Goal: Information Seeking & Learning: Learn about a topic

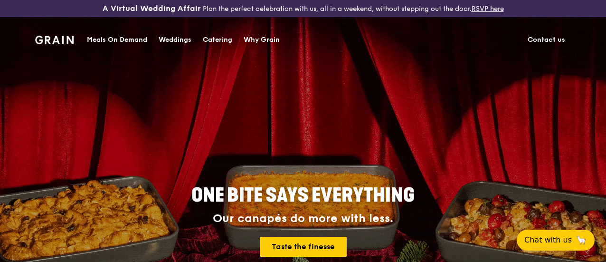
click at [115, 38] on div "Meals On Demand" at bounding box center [117, 40] width 60 height 28
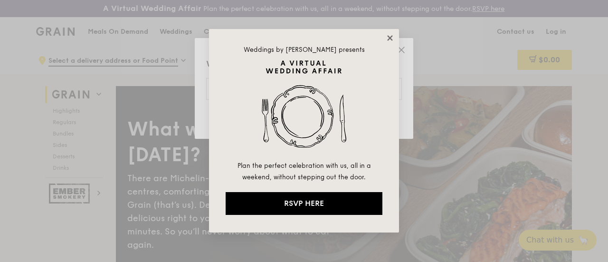
click at [392, 35] on icon at bounding box center [390, 38] width 9 height 9
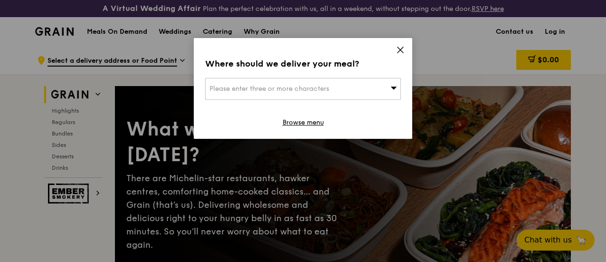
click at [400, 50] on icon at bounding box center [400, 50] width 9 height 9
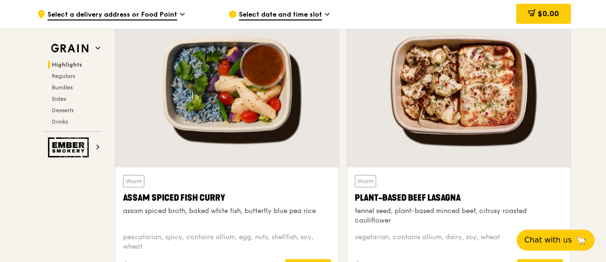
scroll to position [427, 0]
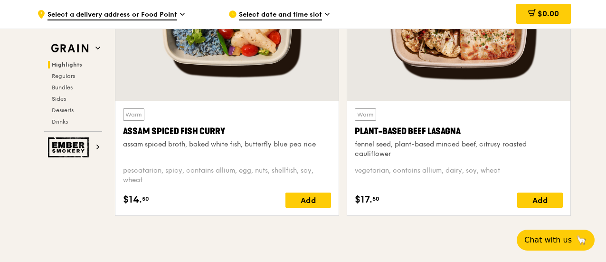
drag, startPoint x: 392, startPoint y: 161, endPoint x: 356, endPoint y: 141, distance: 41.9
click at [356, 141] on div "Warm Plant-Based Beef Lasagna fennel seed, plant-based minced beef, citrusy roa…" at bounding box center [459, 133] width 208 height 50
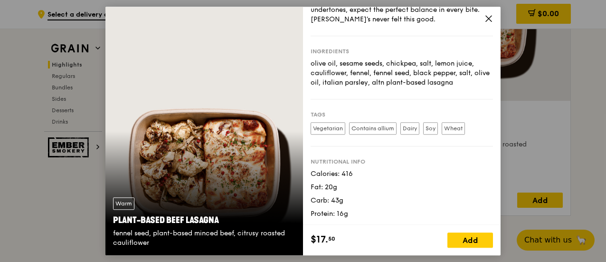
scroll to position [33, 0]
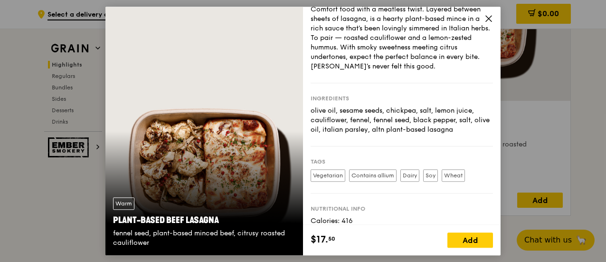
click at [490, 20] on icon at bounding box center [488, 18] width 9 height 9
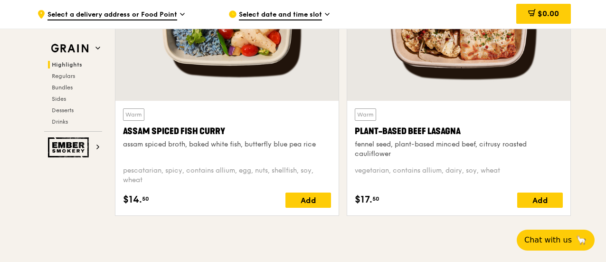
click at [416, 134] on div "Plant-Based Beef Lasagna" at bounding box center [459, 130] width 208 height 13
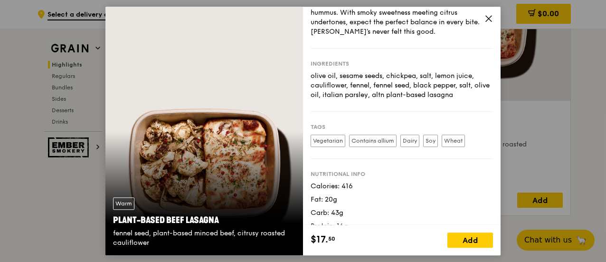
scroll to position [80, 0]
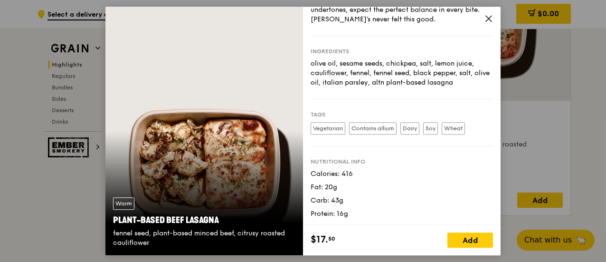
drag, startPoint x: 311, startPoint y: 49, endPoint x: 473, endPoint y: 83, distance: 166.4
click at [473, 83] on div "Ingredients olive oil, sesame seeds, chickpea, salt, lemon juice, cauliflower, …" at bounding box center [402, 67] width 182 height 63
copy div "Ingredients olive oil, sesame seeds, chickpea, salt, lemon juice, cauliflower, …"
drag, startPoint x: 219, startPoint y: 219, endPoint x: 113, endPoint y: 218, distance: 106.4
click at [113, 218] on div "Plant-Based Beef Lasagna" at bounding box center [204, 219] width 182 height 13
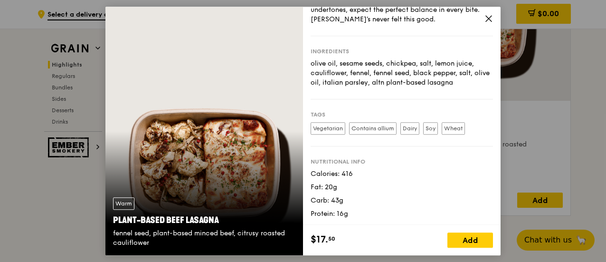
copy div "Plant-Based Beef Lasagna"
click at [489, 19] on icon at bounding box center [488, 18] width 9 height 9
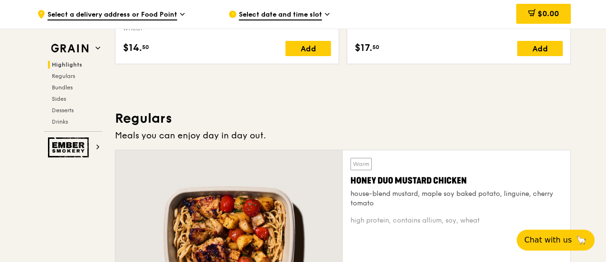
scroll to position [665, 0]
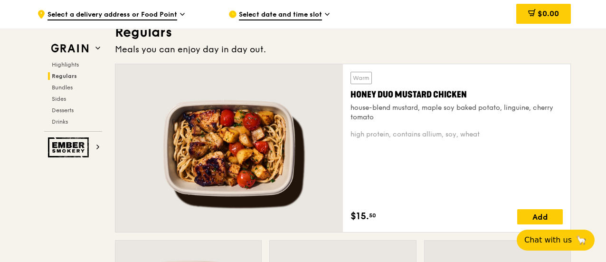
click at [430, 101] on div "Honey Duo Mustard Chicken" at bounding box center [456, 94] width 212 height 13
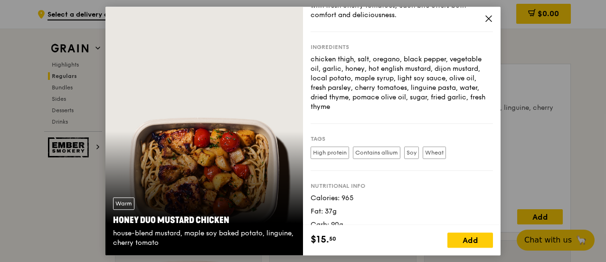
scroll to position [95, 0]
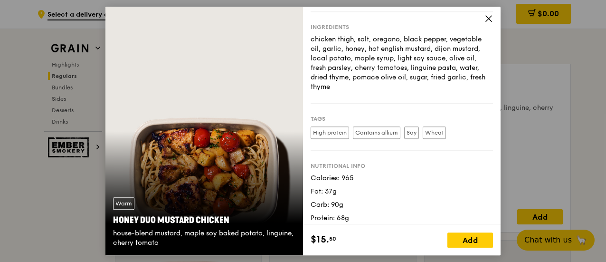
drag, startPoint x: 227, startPoint y: 217, endPoint x: 111, endPoint y: 217, distance: 115.9
click at [111, 217] on div "Warm Honey Duo Mustard Chicken house-blend mustard, maple soy baked potato, lin…" at bounding box center [204, 222] width 198 height 66
copy div "Honey Duo Mustard Chicken"
click at [490, 19] on icon at bounding box center [488, 18] width 9 height 9
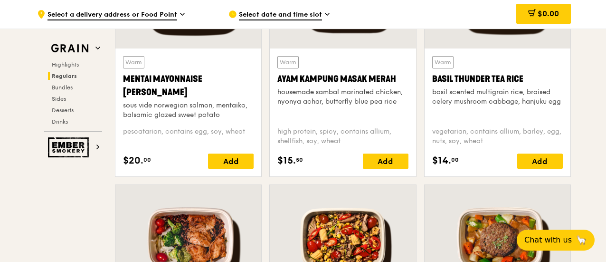
scroll to position [950, 0]
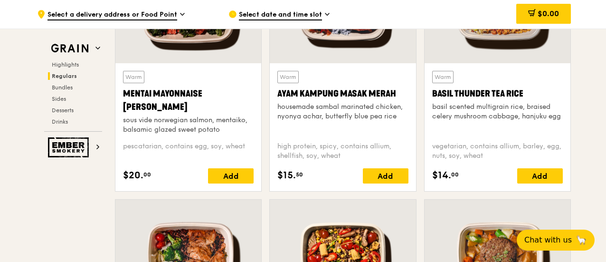
click at [186, 103] on div "Mentai Mayonnaise [PERSON_NAME]" at bounding box center [188, 100] width 131 height 27
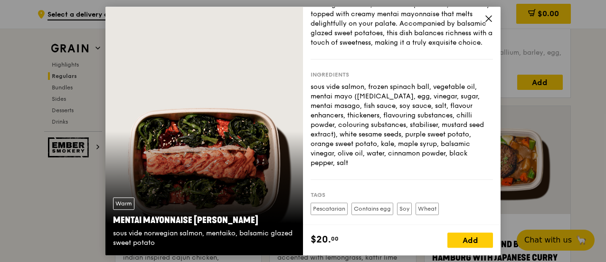
scroll to position [1045, 0]
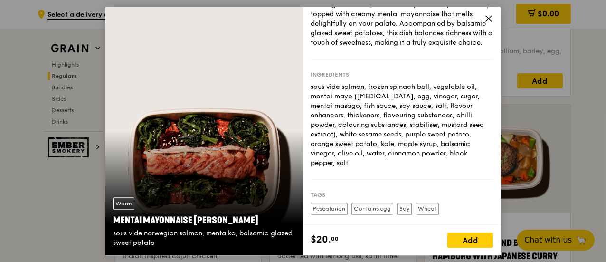
drag, startPoint x: 251, startPoint y: 220, endPoint x: 111, endPoint y: 219, distance: 139.6
click at [111, 219] on div "Warm Mentai Mayonnaise Aburi Salmon sous vide norwegian salmon, mentaiko, balsa…" at bounding box center [204, 222] width 198 height 66
copy div "Mentai Mayonnaise [PERSON_NAME]"
drag, startPoint x: 373, startPoint y: 171, endPoint x: 308, endPoint y: 98, distance: 97.2
click at [308, 98] on div "Story Our take on the beloved mentaiko salmon. Premium Norwegian salmon, sous v…" at bounding box center [402, 116] width 198 height 218
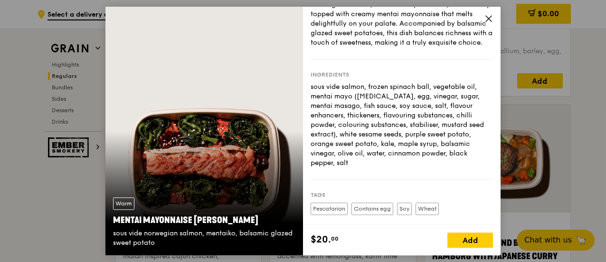
copy div "sous vide salmon, frozen spinach ball, vegetable oil, mentai mayo ([MEDICAL_DAT…"
click at [488, 19] on icon at bounding box center [488, 18] width 9 height 9
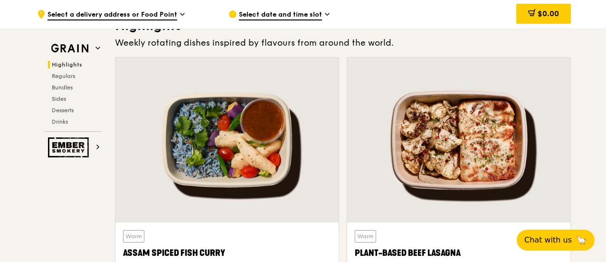
scroll to position [380, 0]
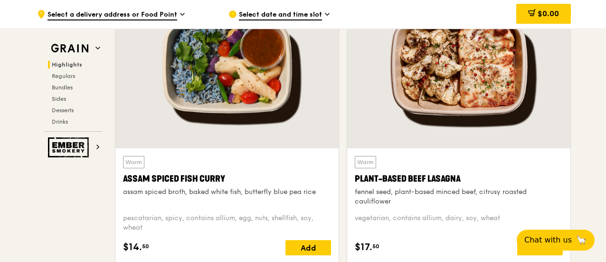
click at [198, 196] on div "assam spiced broth, baked white fish, butterfly blue pea rice" at bounding box center [227, 191] width 208 height 9
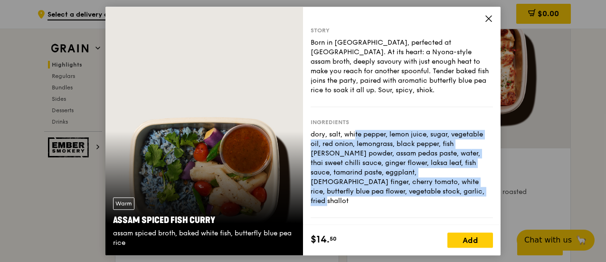
drag, startPoint x: 360, startPoint y: 195, endPoint x: 311, endPoint y: 138, distance: 75.0
click at [311, 138] on div "dory, salt, white pepper, lemon juice, sugar, vegetable oil, red onion, lemongr…" at bounding box center [402, 168] width 182 height 76
copy div "dory, salt, white pepper, lemon juice, sugar, vegetable oil, red onion, lemongr…"
drag, startPoint x: 214, startPoint y: 219, endPoint x: 112, endPoint y: 219, distance: 102.1
click at [112, 219] on div "Warm Assam Spiced Fish [PERSON_NAME] assam spiced broth, baked white fish, butt…" at bounding box center [204, 222] width 198 height 66
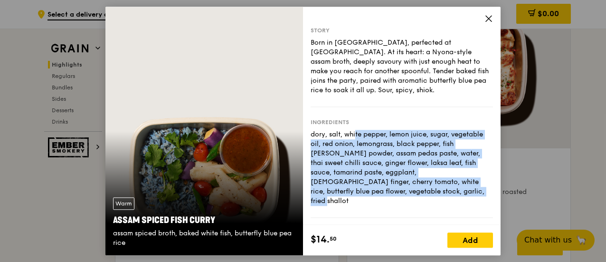
copy div "Assam Spiced Fish Curry"
click at [491, 17] on icon at bounding box center [488, 18] width 9 height 9
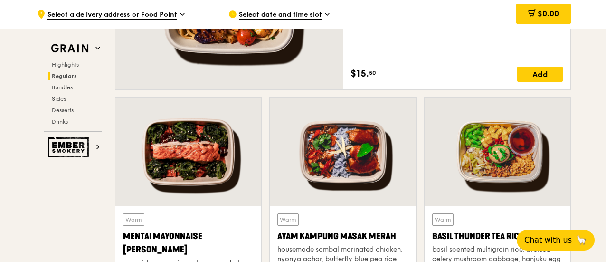
scroll to position [902, 0]
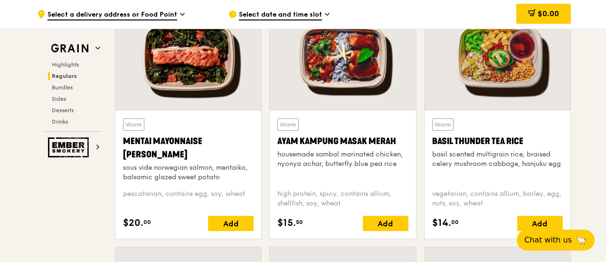
click at [512, 156] on div "Warm Basil Thunder Tea [PERSON_NAME] scented multigrain rice, braised celery mu…" at bounding box center [497, 149] width 131 height 63
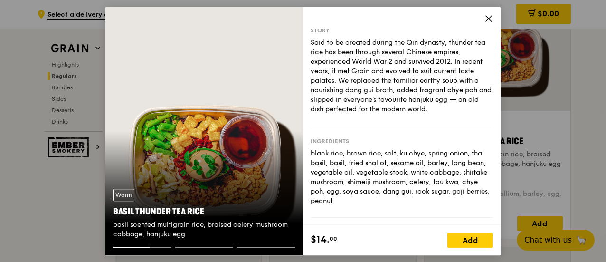
drag, startPoint x: 377, startPoint y: 202, endPoint x: 308, endPoint y: 151, distance: 85.6
click at [308, 151] on div "Story Said to be created during the Qin dynasty, thunder tea rice has been thro…" at bounding box center [402, 116] width 198 height 218
copy div "black rice, brown rice, salt, ku chye, spring onion, thai basil, basil, fried s…"
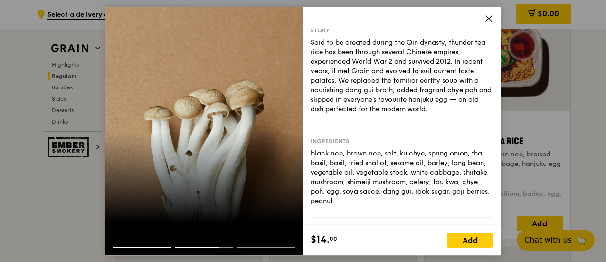
click at [385, 135] on div "Ingredients black rice, brown rice, salt, ku chye, spring onion, thai basil, ba…" at bounding box center [402, 172] width 182 height 92
click at [148, 243] on div at bounding box center [204, 238] width 198 height 15
click at [151, 246] on div at bounding box center [204, 243] width 198 height 24
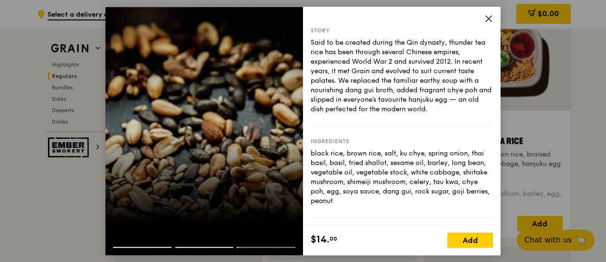
click at [487, 14] on icon at bounding box center [488, 18] width 9 height 9
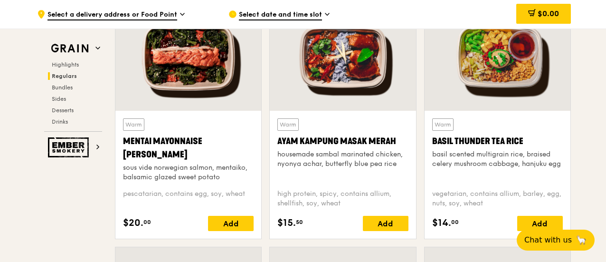
drag, startPoint x: 521, startPoint y: 149, endPoint x: 431, endPoint y: 149, distance: 90.2
click at [432, 148] on div "Basil Thunder Tea Rice" at bounding box center [497, 140] width 131 height 13
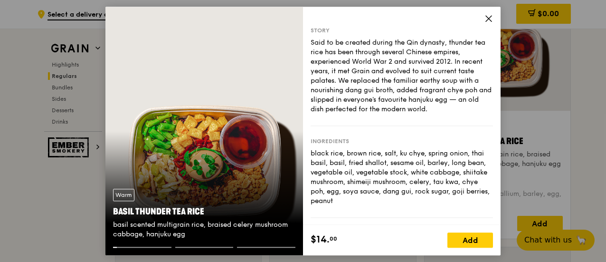
copy div "Basil Thunder Tea Rice"
click at [487, 19] on icon at bounding box center [488, 18] width 9 height 9
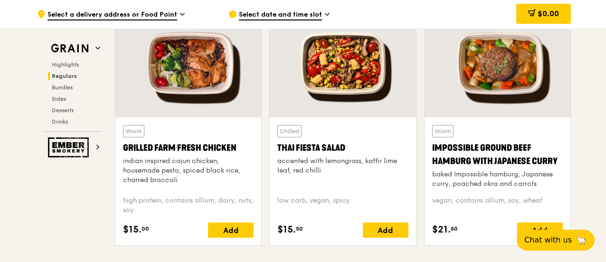
scroll to position [1187, 0]
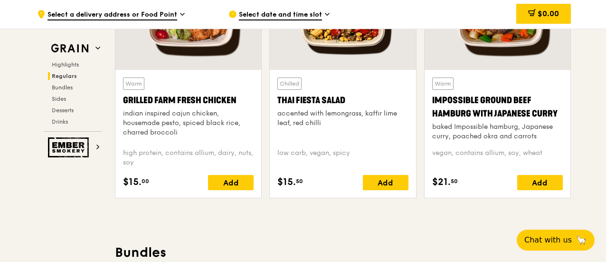
click at [162, 107] on div "Grilled Farm Fresh Chicken" at bounding box center [188, 100] width 131 height 13
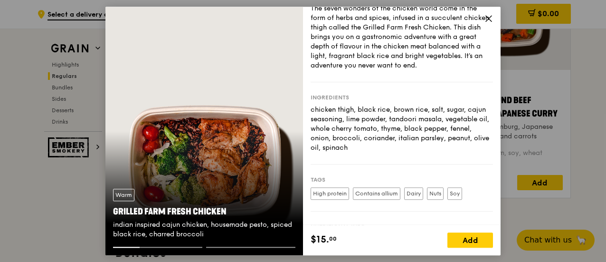
scroll to position [47, 0]
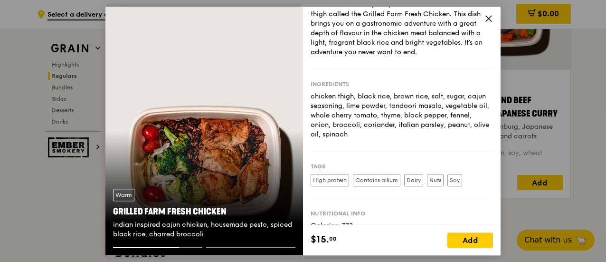
drag, startPoint x: 421, startPoint y: 134, endPoint x: 308, endPoint y: 94, distance: 120.3
click at [308, 94] on div "Story The seven wonders of the chicken world come in the form of herbs and spic…" at bounding box center [402, 116] width 198 height 218
copy div "chicken thigh, black rice, brown rice, salt, sugar, cajun seasoning, lime powde…"
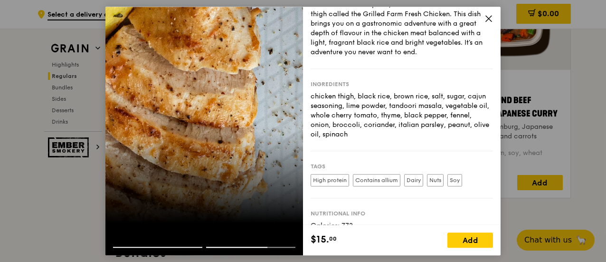
click at [487, 19] on icon at bounding box center [489, 19] width 6 height 6
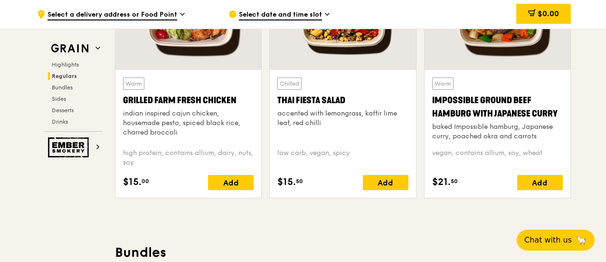
drag, startPoint x: 235, startPoint y: 105, endPoint x: 113, endPoint y: 101, distance: 121.2
click at [113, 101] on div "Warm Grilled Farm Fresh Chicken indian inspired cajun chicken, housemade pesto,…" at bounding box center [188, 84] width 154 height 244
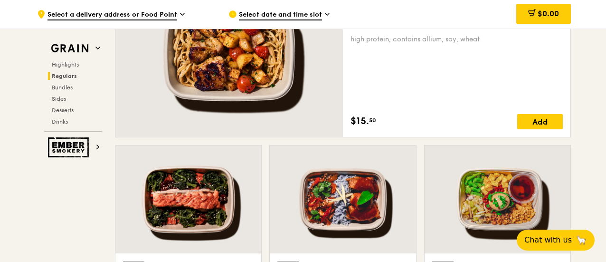
scroll to position [712, 0]
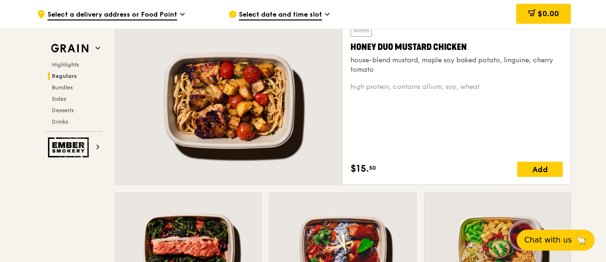
click at [434, 54] on div "Honey Duo Mustard Chicken" at bounding box center [456, 46] width 212 height 13
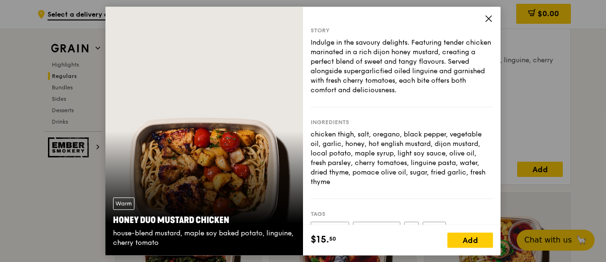
drag, startPoint x: 348, startPoint y: 180, endPoint x: 309, endPoint y: 132, distance: 61.1
click at [309, 132] on div "Story Indulge in the savoury delights. Featuring tender chicken marinated in a …" at bounding box center [402, 116] width 198 height 218
drag, startPoint x: 229, startPoint y: 219, endPoint x: 112, endPoint y: 220, distance: 117.8
click at [112, 220] on div "Warm Honey Duo Mustard Chicken house-blend mustard, maple soy baked potato, lin…" at bounding box center [204, 222] width 198 height 66
click at [486, 17] on icon at bounding box center [488, 18] width 9 height 9
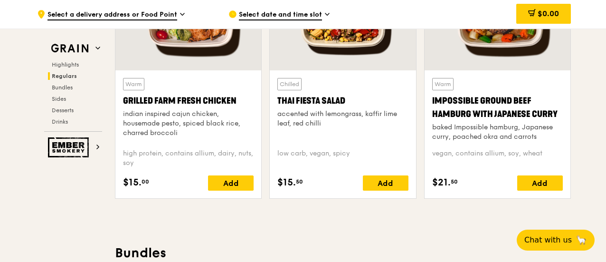
scroll to position [1187, 0]
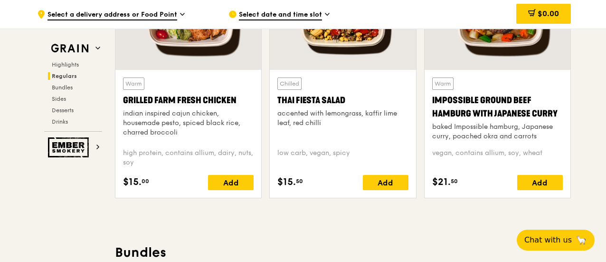
click at [480, 128] on div "Warm Impossible Ground Beef Hamburg with Japanese [PERSON_NAME] baked Impossibl…" at bounding box center [497, 108] width 131 height 63
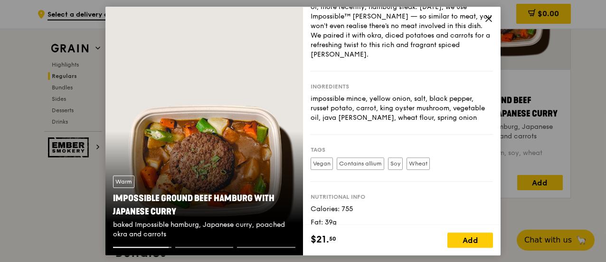
scroll to position [0, 0]
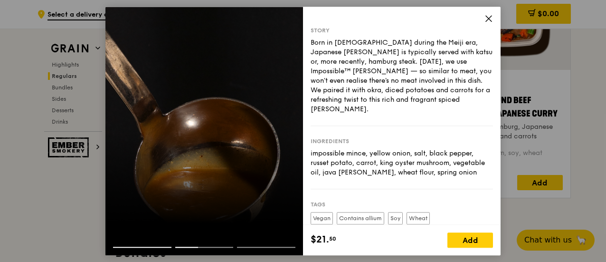
drag, startPoint x: 443, startPoint y: 158, endPoint x: 311, endPoint y: 144, distance: 132.7
click at [311, 149] on div "impossible mince, yellow onion, salt, black pepper, russet potato, carrot, king…" at bounding box center [402, 163] width 182 height 28
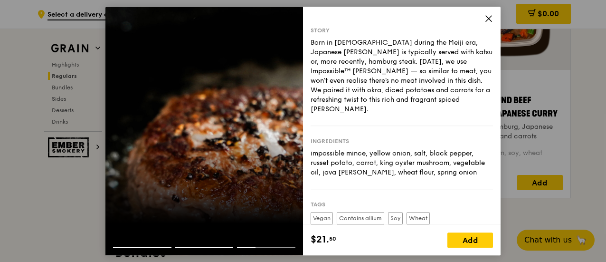
click at [489, 19] on icon at bounding box center [488, 18] width 9 height 9
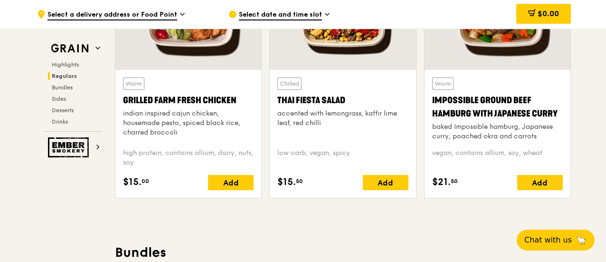
drag, startPoint x: 556, startPoint y: 120, endPoint x: 429, endPoint y: 106, distance: 127.1
click at [429, 106] on div "Warm Impossible Ground Beef Hamburg with Japanese [PERSON_NAME] baked Impossibl…" at bounding box center [497, 134] width 146 height 128
